Goal: Transaction & Acquisition: Book appointment/travel/reservation

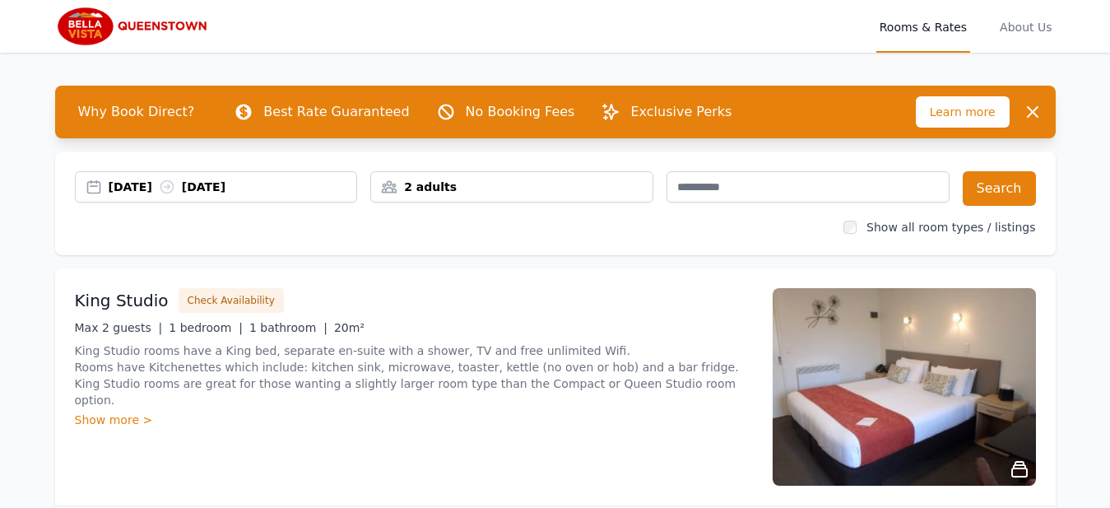
click at [141, 179] on div "[DATE] [DATE]" at bounding box center [233, 187] width 248 height 16
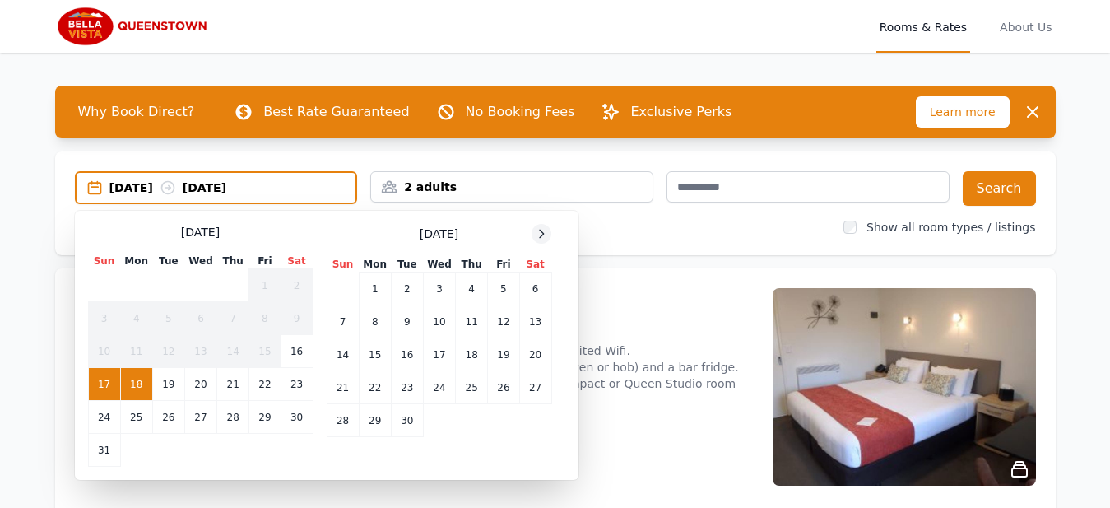
click at [540, 236] on icon at bounding box center [541, 233] width 13 height 13
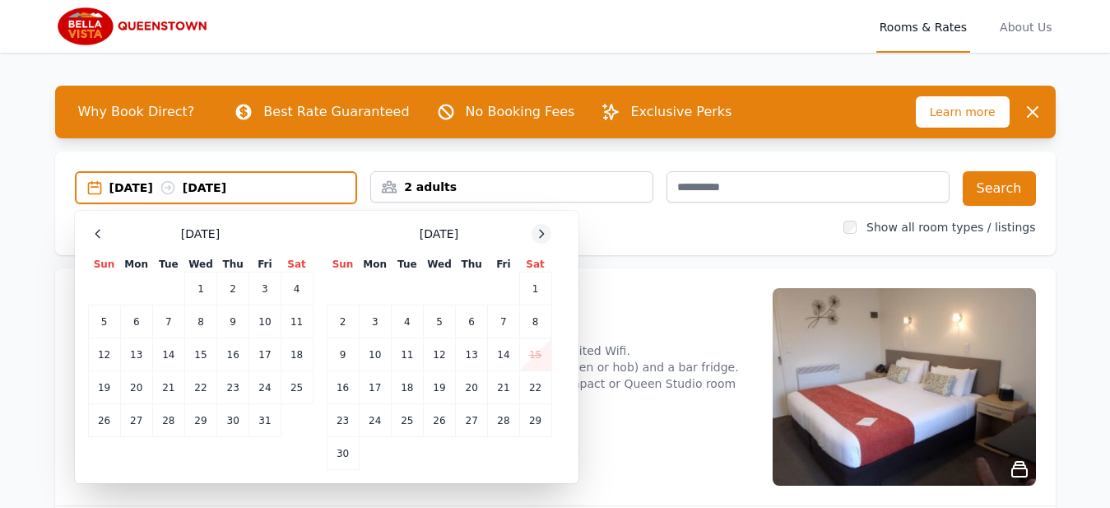
click at [540, 236] on icon at bounding box center [541, 233] width 13 height 13
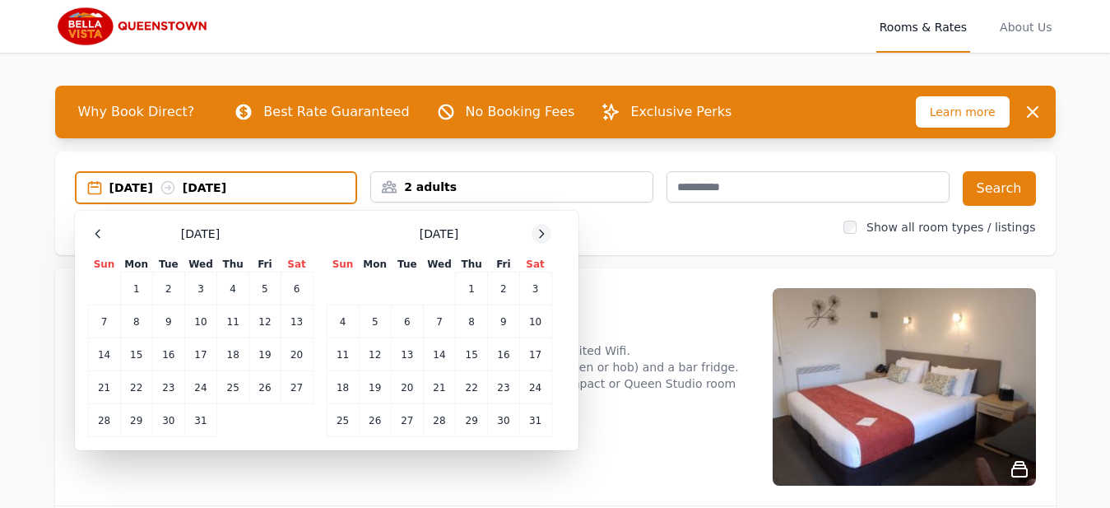
click at [540, 236] on icon at bounding box center [541, 233] width 13 height 13
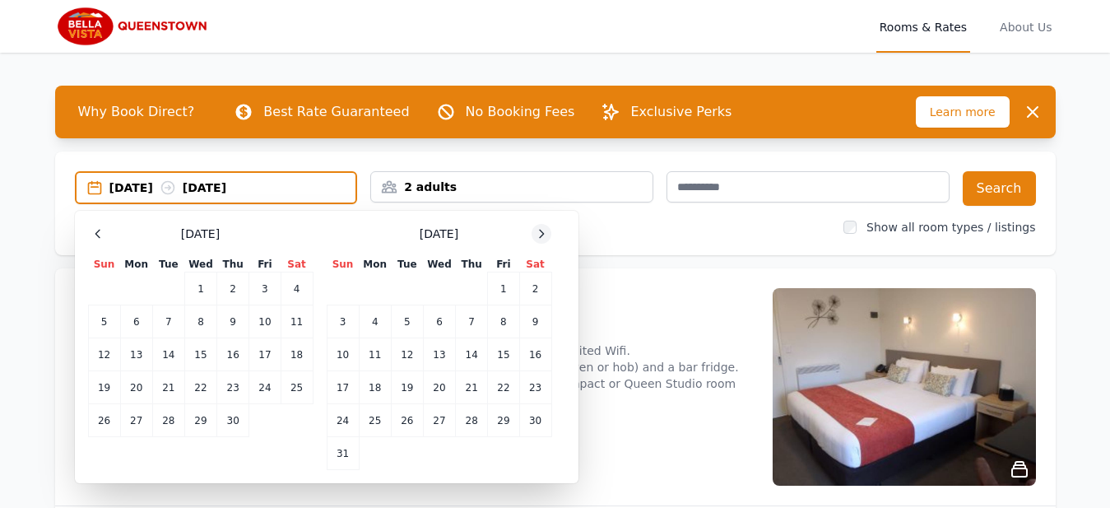
click at [540, 236] on icon at bounding box center [541, 233] width 13 height 13
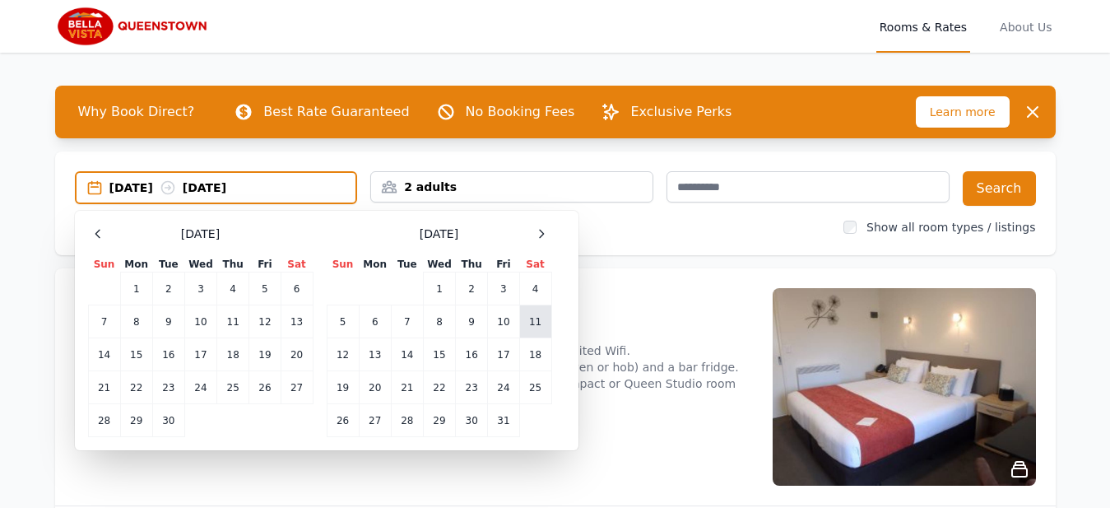
click at [537, 322] on td "11" at bounding box center [535, 321] width 32 height 33
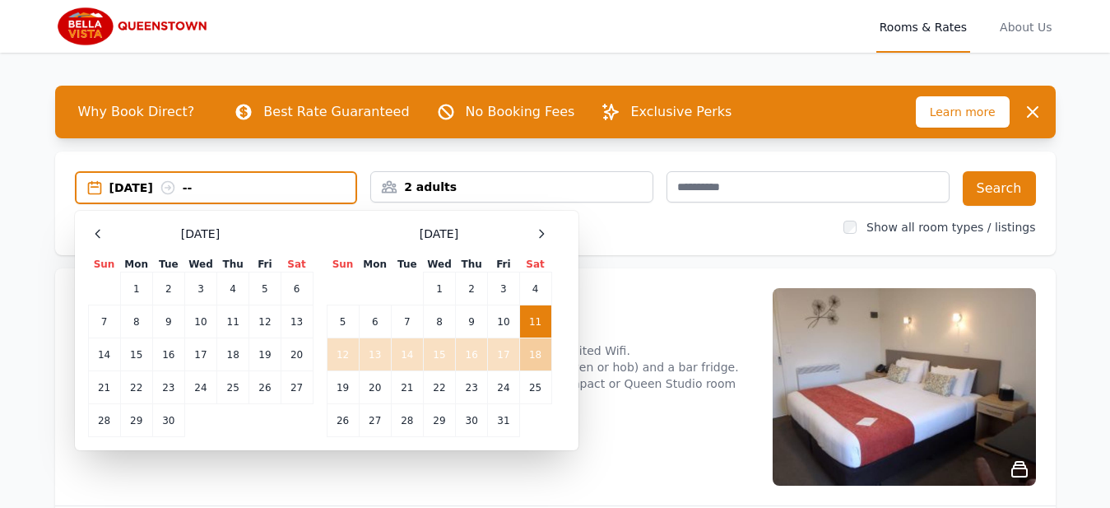
click at [532, 363] on td "18" at bounding box center [535, 354] width 32 height 33
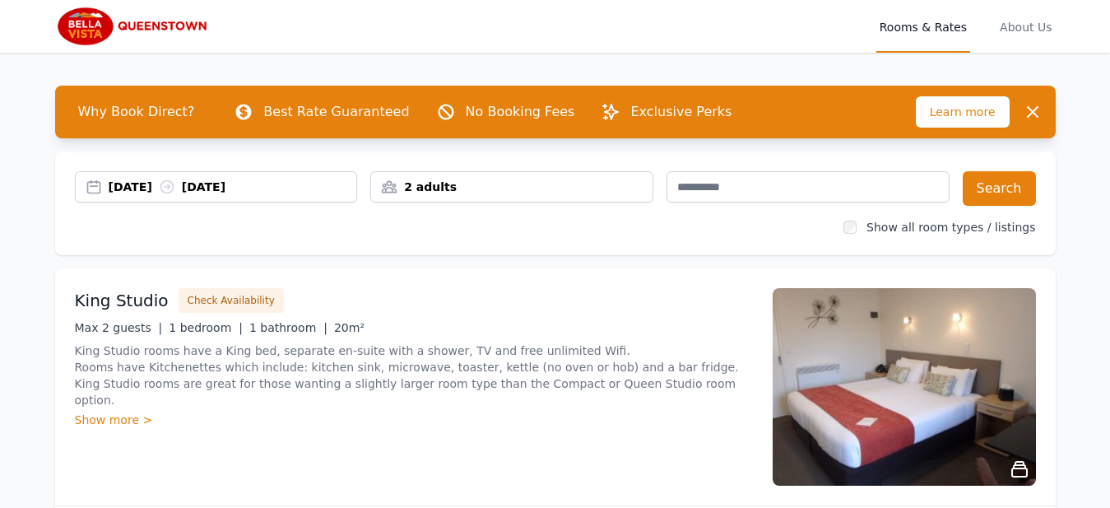
click at [489, 200] on div "2 adults" at bounding box center [511, 186] width 283 height 31
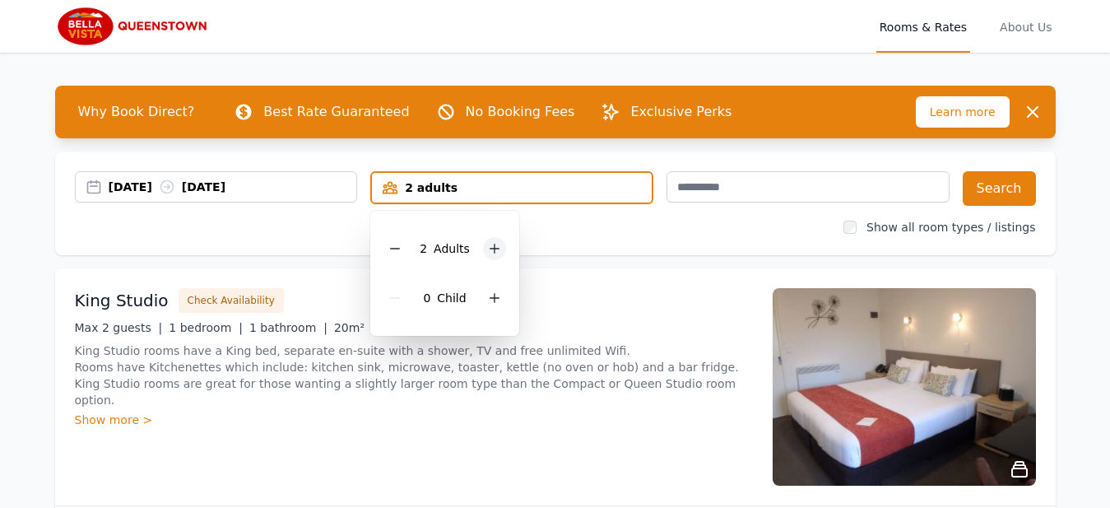
click at [491, 249] on icon at bounding box center [494, 248] width 13 height 13
click at [491, 295] on icon at bounding box center [494, 297] width 13 height 13
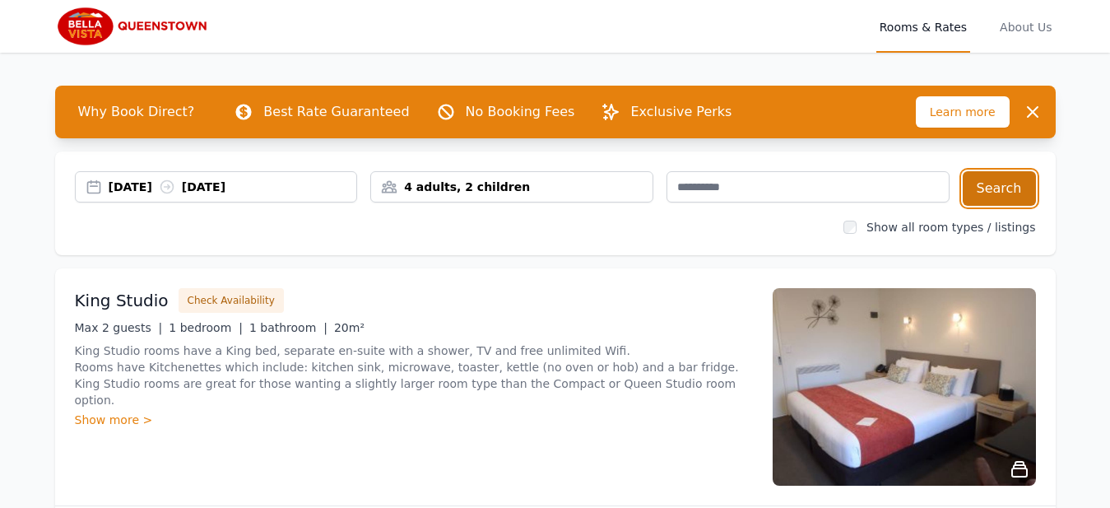
click at [990, 183] on button "Search" at bounding box center [999, 188] width 73 height 35
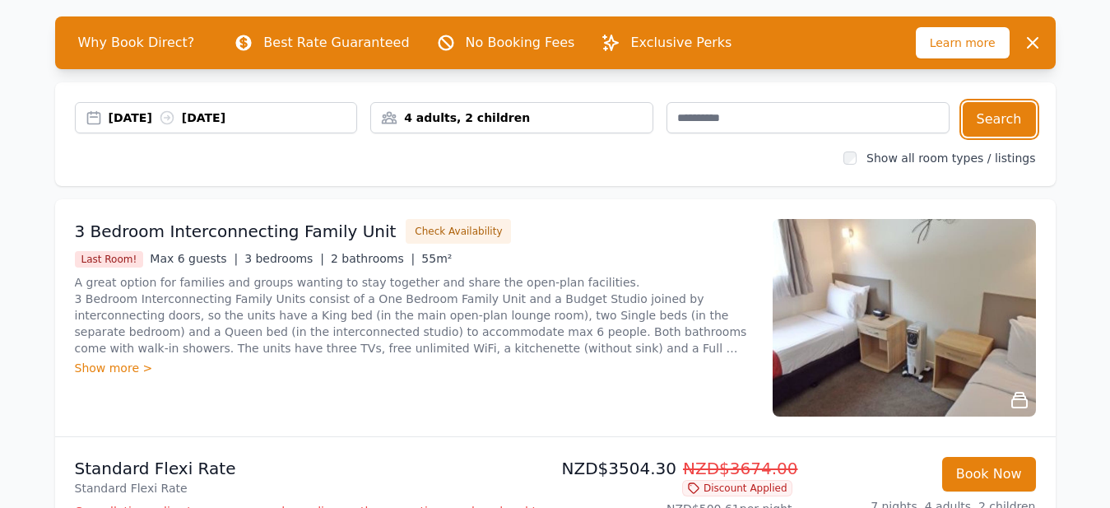
scroll to position [74, 0]
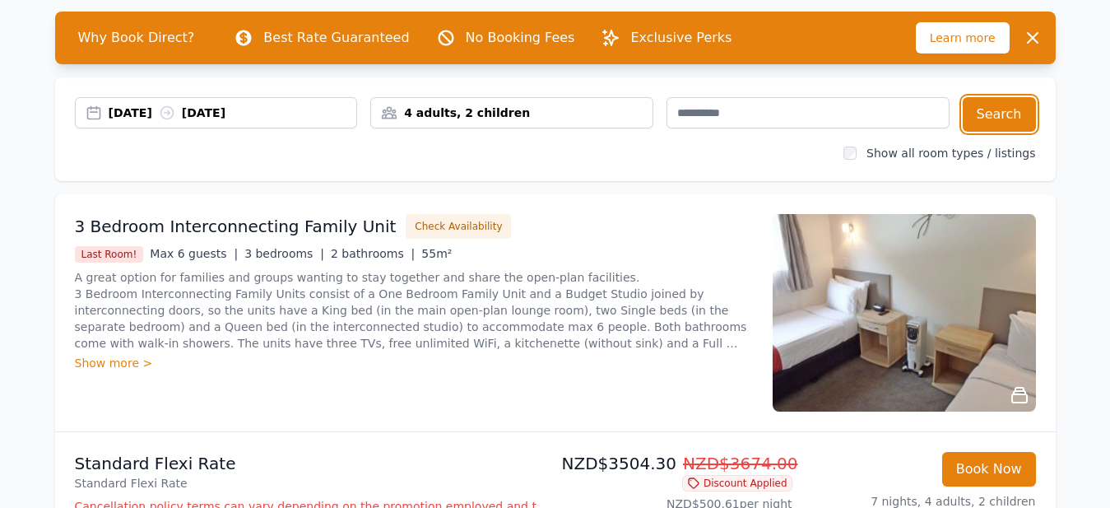
click at [456, 118] on div "4 adults, 2 children" at bounding box center [511, 112] width 281 height 16
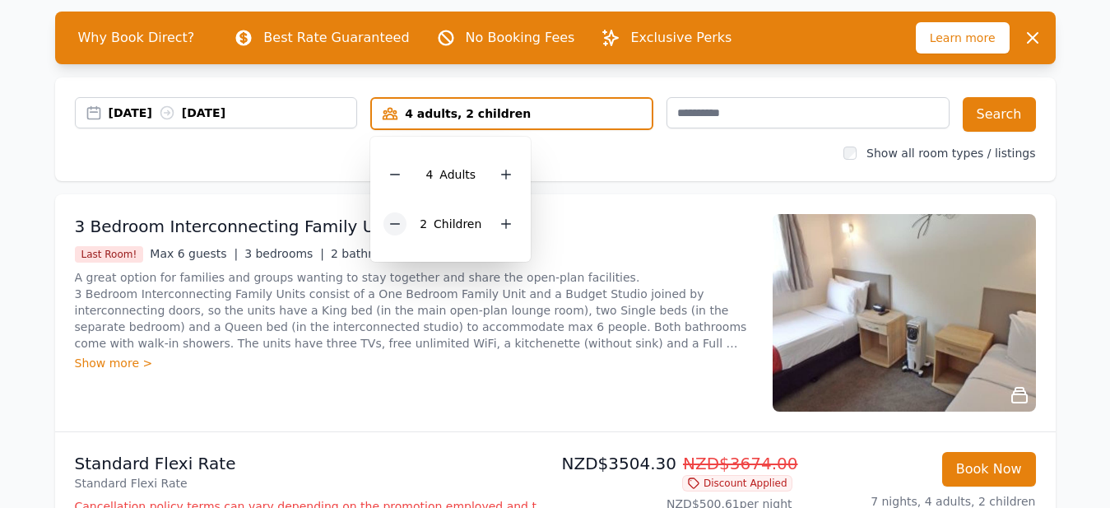
click at [398, 224] on icon at bounding box center [395, 224] width 9 height 0
click at [393, 174] on icon at bounding box center [395, 174] width 9 height 0
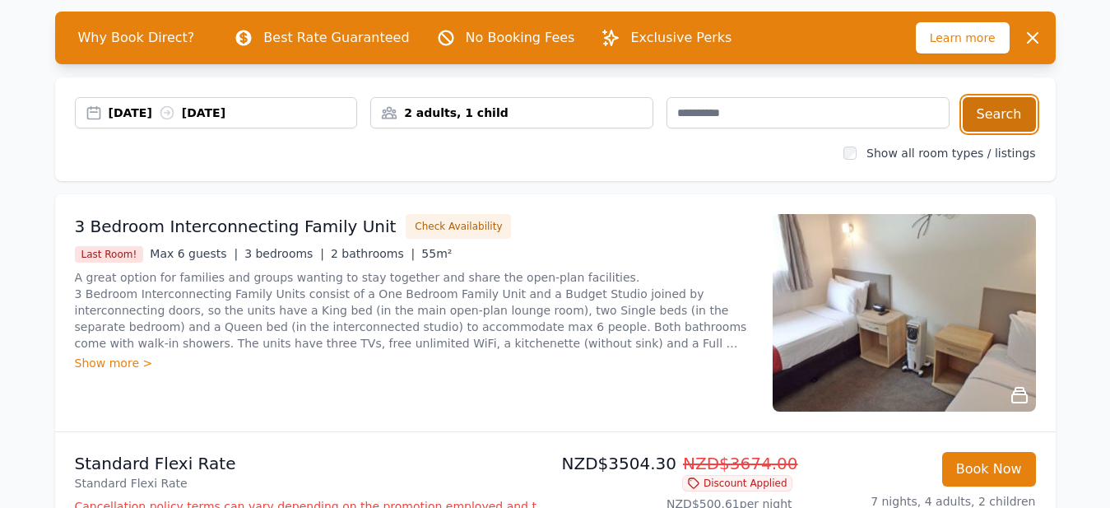
click at [1009, 99] on button "Search" at bounding box center [999, 114] width 73 height 35
